Goal: Transaction & Acquisition: Obtain resource

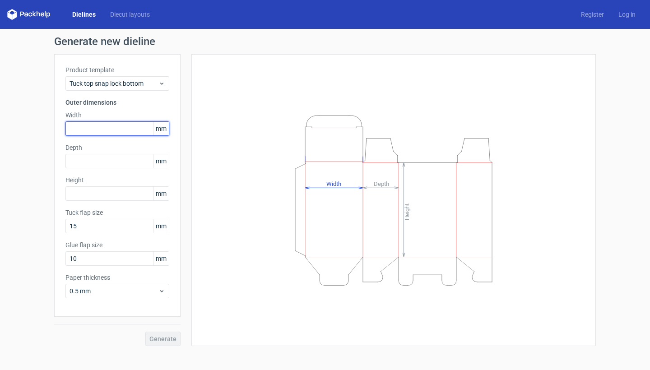
click at [110, 128] on input "text" at bounding box center [117, 128] width 104 height 14
type input "125"
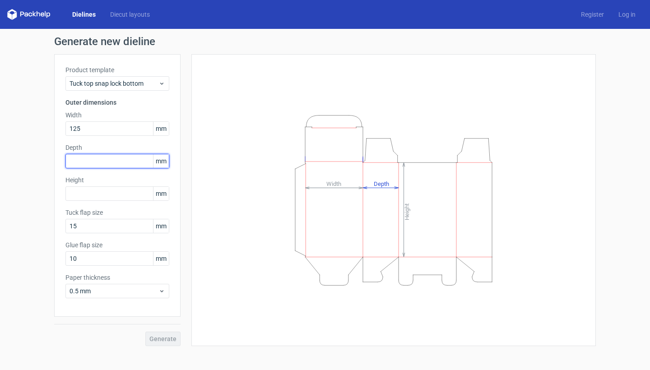
click at [106, 160] on input "text" at bounding box center [117, 161] width 104 height 14
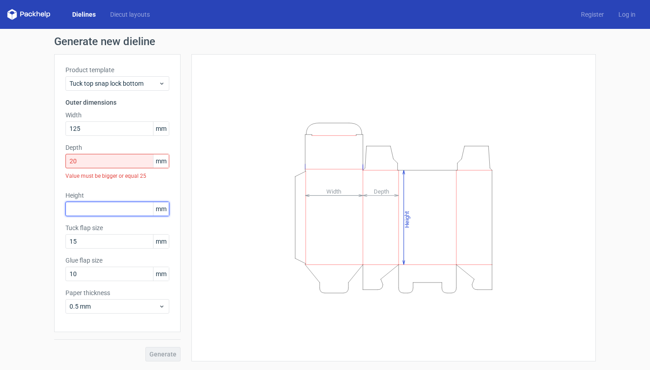
click at [106, 193] on div "Height mm" at bounding box center [117, 203] width 104 height 25
click at [110, 163] on input "20" at bounding box center [117, 161] width 104 height 14
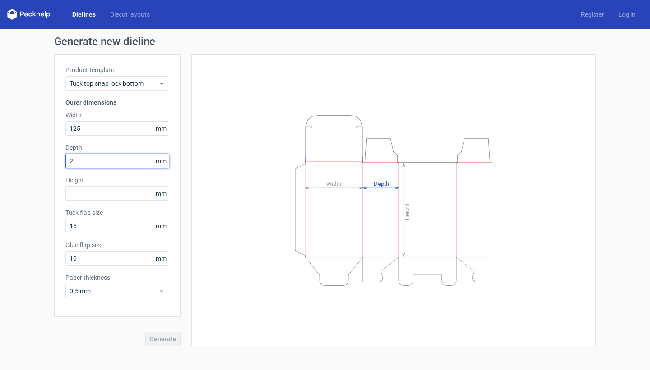
type input "25"
click at [115, 198] on input "text" at bounding box center [117, 193] width 104 height 14
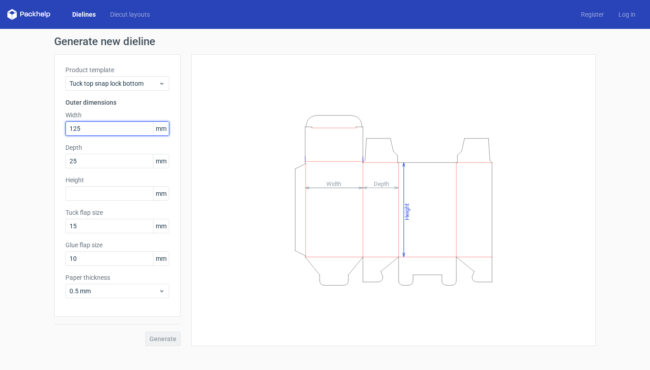
click at [87, 132] on input "125" at bounding box center [117, 128] width 104 height 14
type input "75"
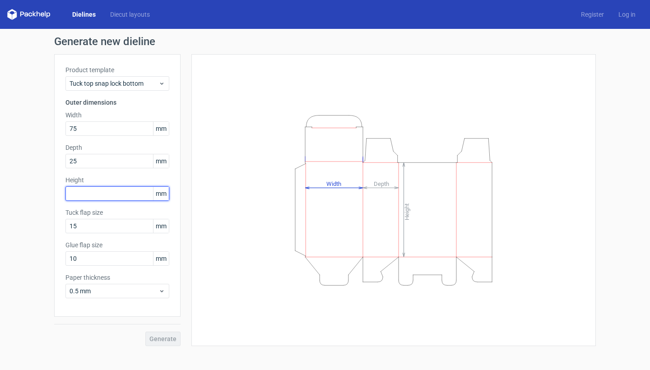
click at [96, 196] on input "text" at bounding box center [117, 193] width 104 height 14
type input "125"
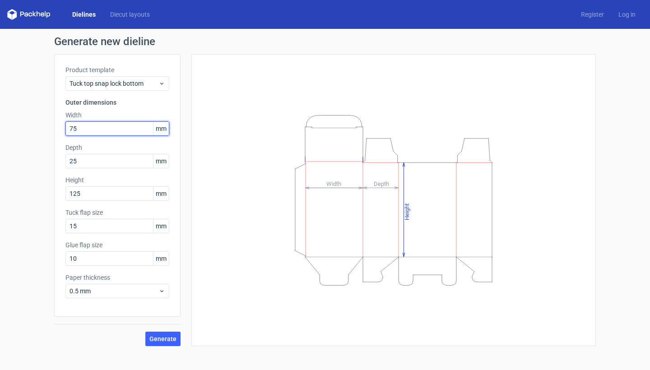
click at [95, 131] on input "75" at bounding box center [117, 128] width 104 height 14
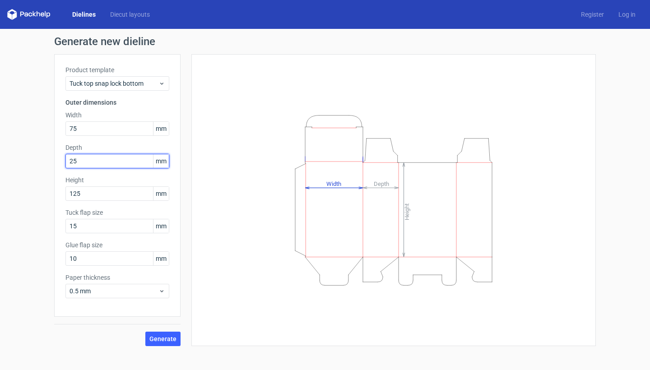
click at [96, 160] on input "25" at bounding box center [117, 161] width 104 height 14
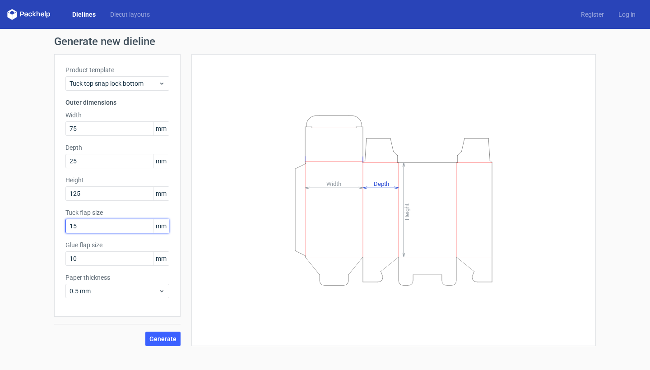
click at [101, 232] on input "15" at bounding box center [117, 226] width 104 height 14
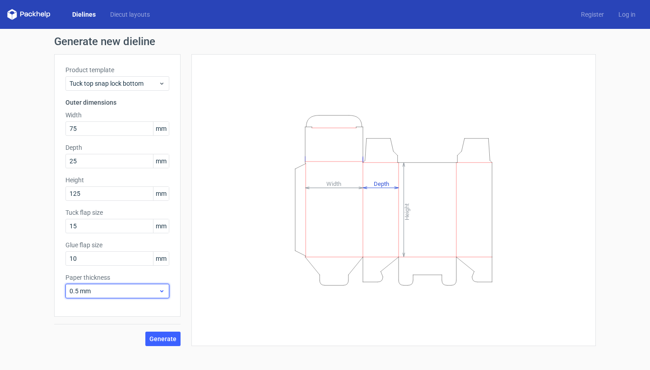
click at [153, 285] on div "0.5 mm" at bounding box center [117, 291] width 104 height 14
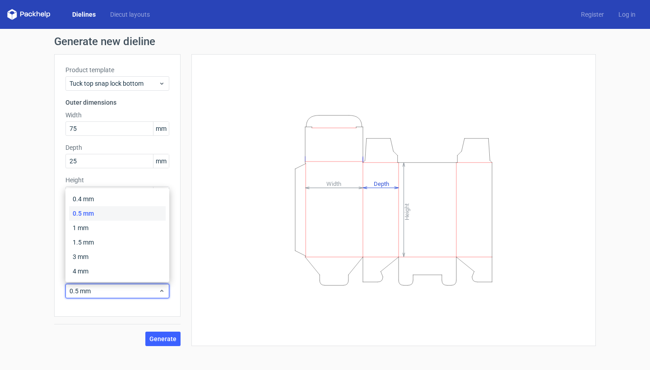
drag, startPoint x: 185, startPoint y: 282, endPoint x: 175, endPoint y: 331, distance: 49.6
click at [185, 282] on div "Height Depth Width" at bounding box center [387, 200] width 415 height 292
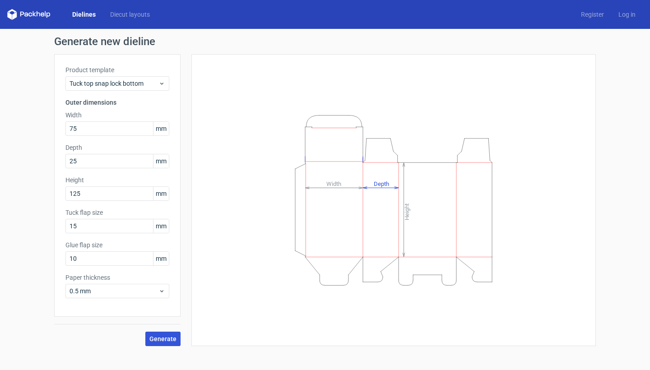
click at [175, 337] on span "Generate" at bounding box center [162, 339] width 27 height 6
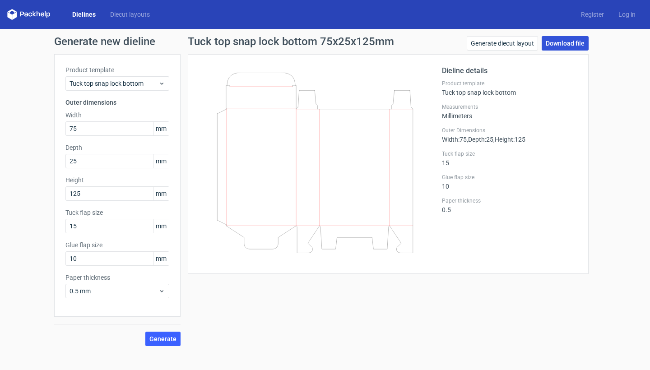
click at [573, 47] on link "Download file" at bounding box center [564, 43] width 47 height 14
click at [566, 42] on link "Download file" at bounding box center [564, 43] width 47 height 14
click at [154, 77] on div "Tuck top snap lock bottom" at bounding box center [117, 83] width 104 height 14
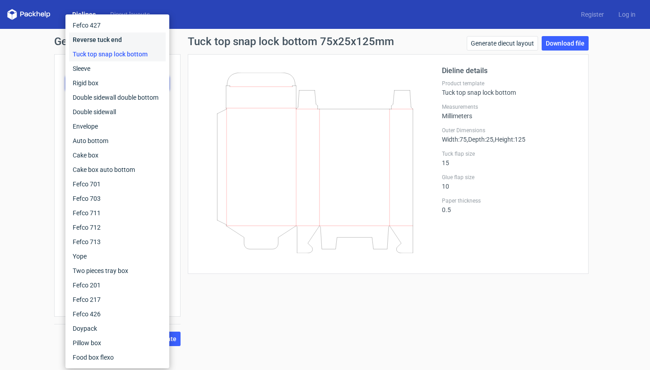
click at [125, 44] on div "Reverse tuck end" at bounding box center [117, 39] width 97 height 14
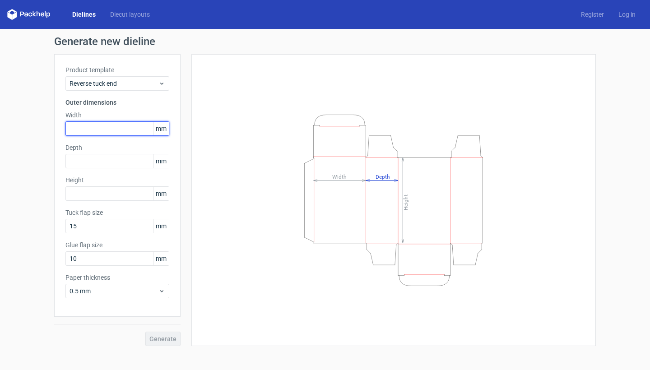
click at [102, 127] on input "text" at bounding box center [117, 128] width 104 height 14
type input "75"
type input "25"
type input "125"
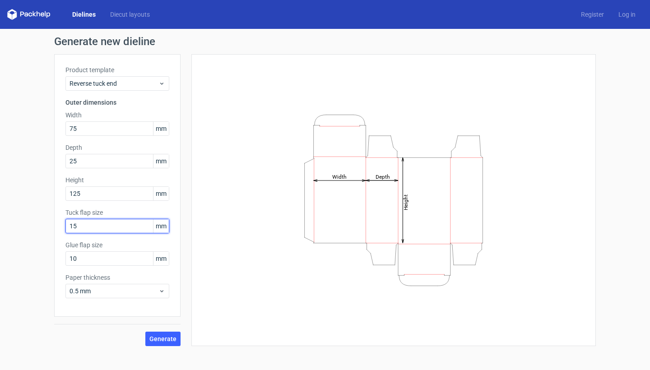
click at [102, 228] on input "15" at bounding box center [117, 226] width 104 height 14
click at [165, 336] on span "Generate" at bounding box center [162, 339] width 27 height 6
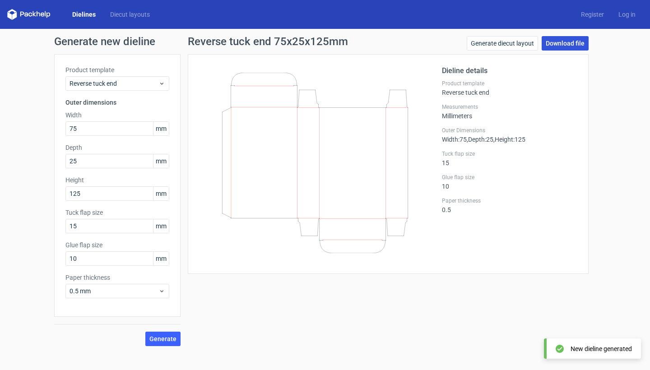
click at [572, 46] on link "Download file" at bounding box center [564, 43] width 47 height 14
